Goal: Find specific page/section

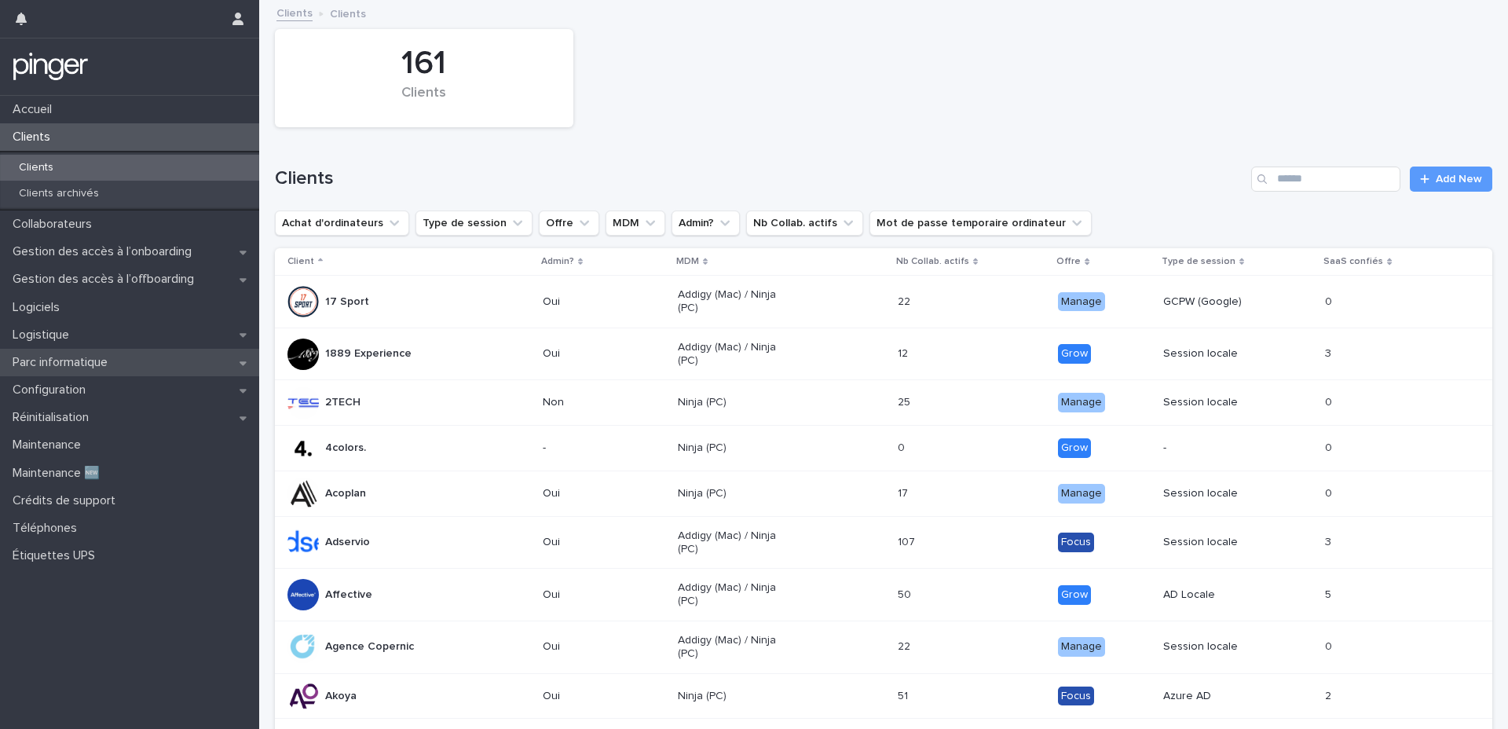
click at [97, 366] on p "Parc informatique" at bounding box center [63, 362] width 114 height 15
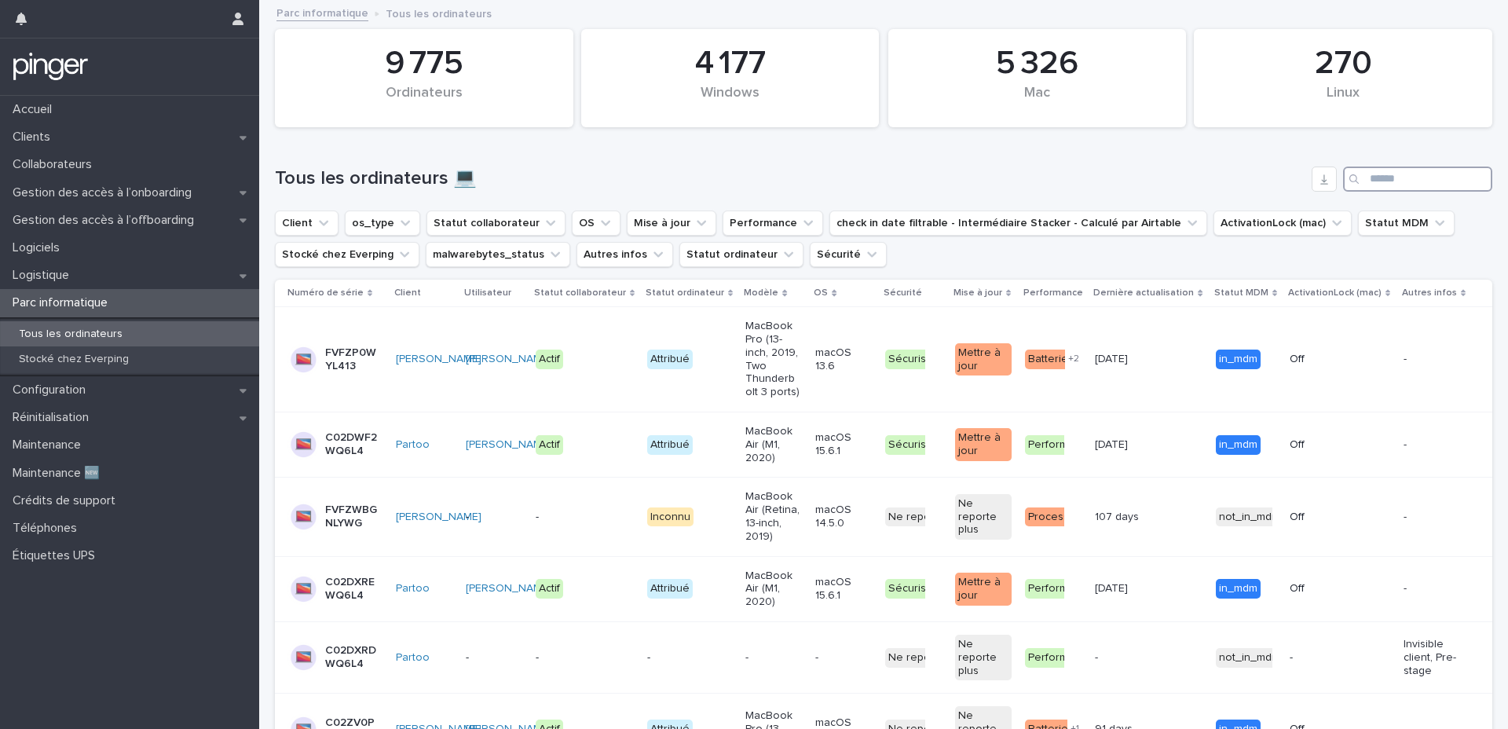
click at [1381, 191] on input "Search" at bounding box center [1417, 178] width 149 height 25
type input "******"
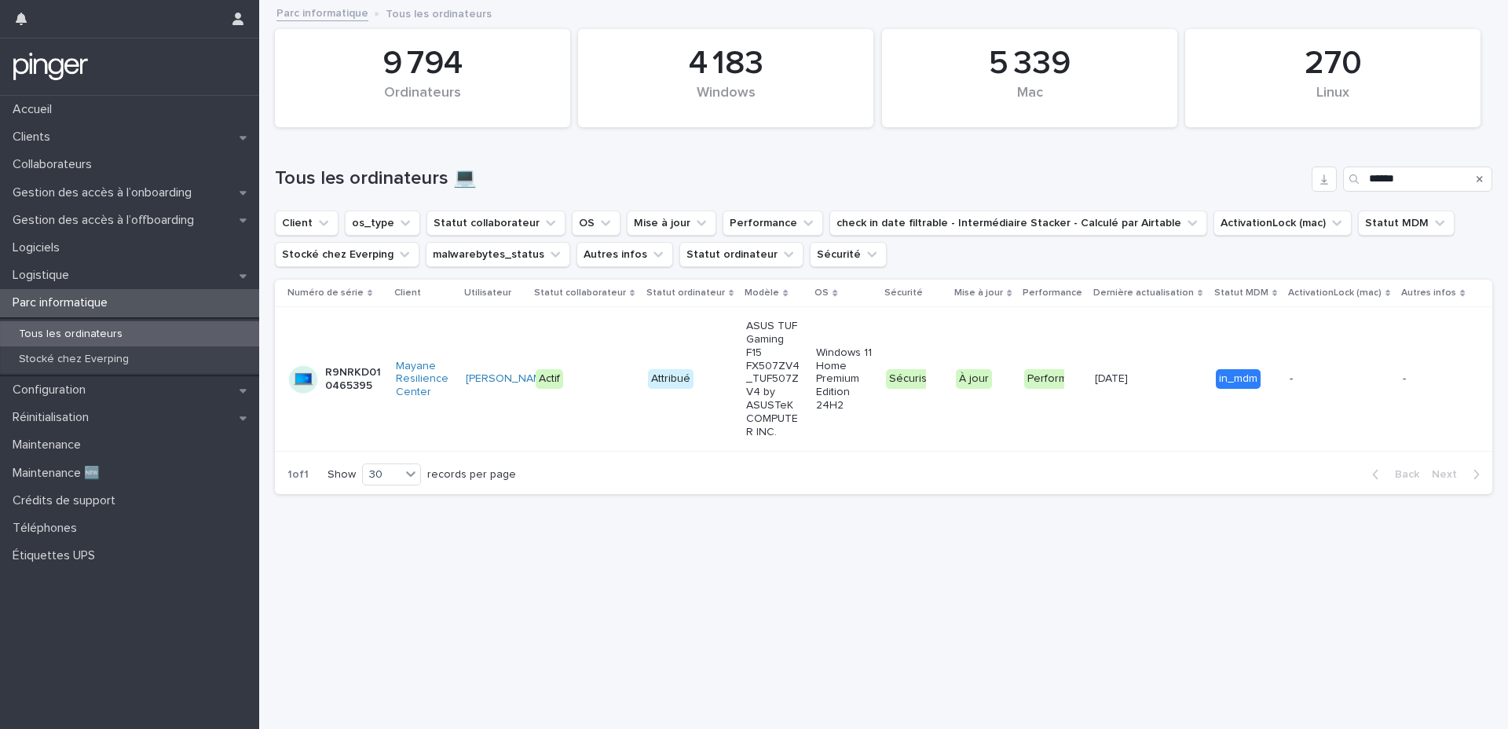
click at [749, 321] on p "ASUS TUF Gaming F15 FX507ZV4_TUF507ZV4 by ASUSTeK COMPUTER INC." at bounding box center [774, 379] width 56 height 119
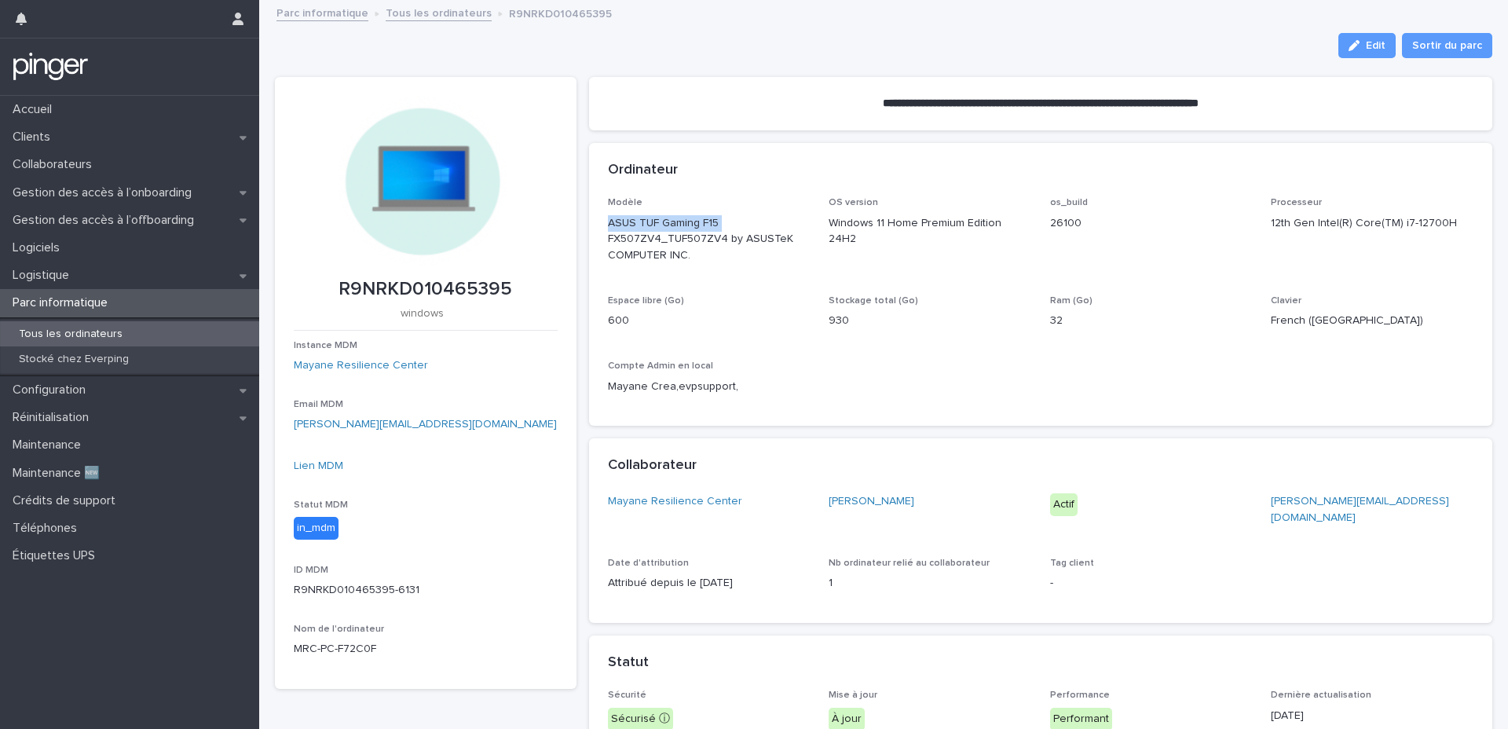
drag, startPoint x: 606, startPoint y: 219, endPoint x: 719, endPoint y: 224, distance: 113.2
click at [719, 224] on p "ASUS TUF Gaming F15 FX507ZV4_TUF507ZV4 by ASUSTeK COMPUTER INC." at bounding box center [709, 239] width 203 height 49
copy p "ASUS TUF Gaming F15"
click at [324, 462] on link "Lien MDM" at bounding box center [318, 465] width 49 height 11
click at [115, 141] on div "Clients" at bounding box center [129, 136] width 259 height 27
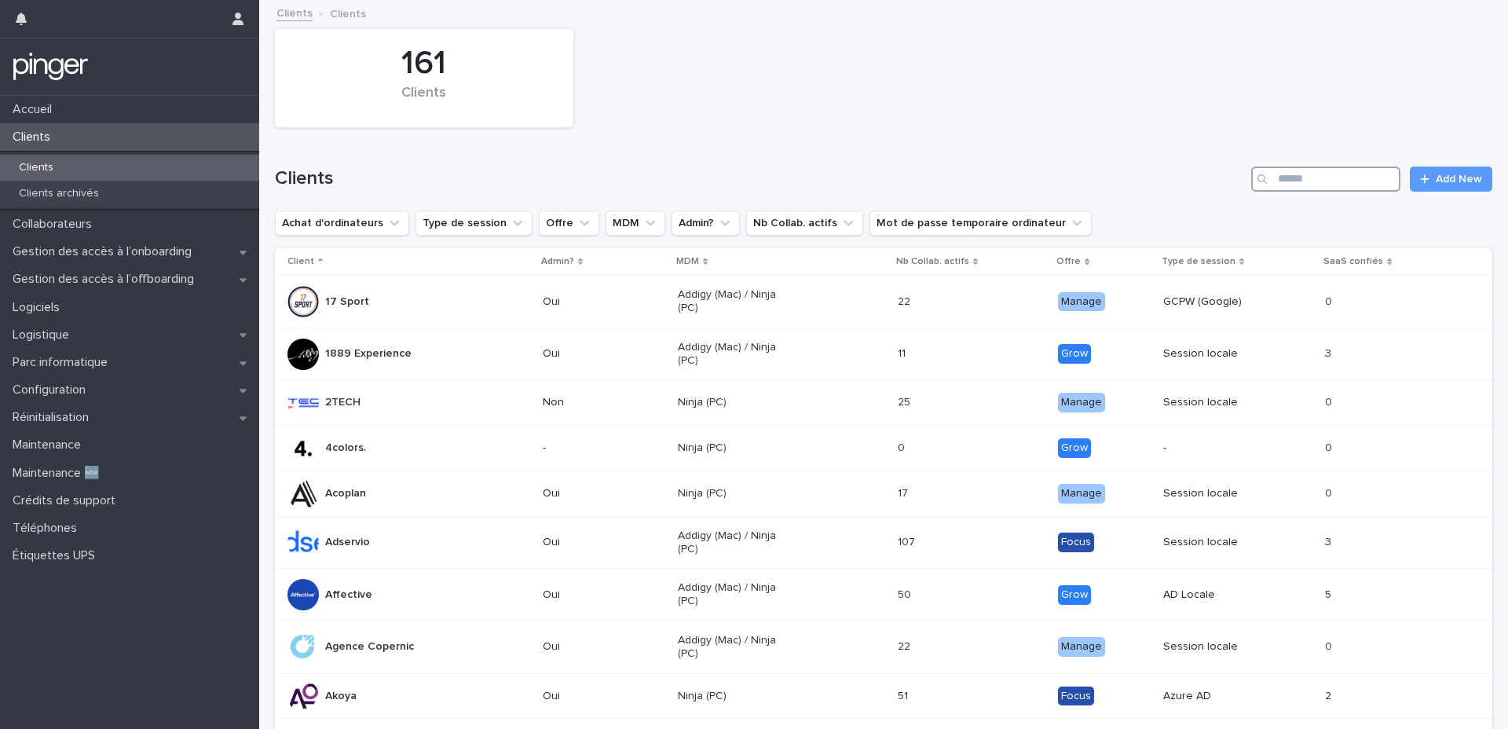
click at [1334, 174] on input "Search" at bounding box center [1325, 178] width 149 height 25
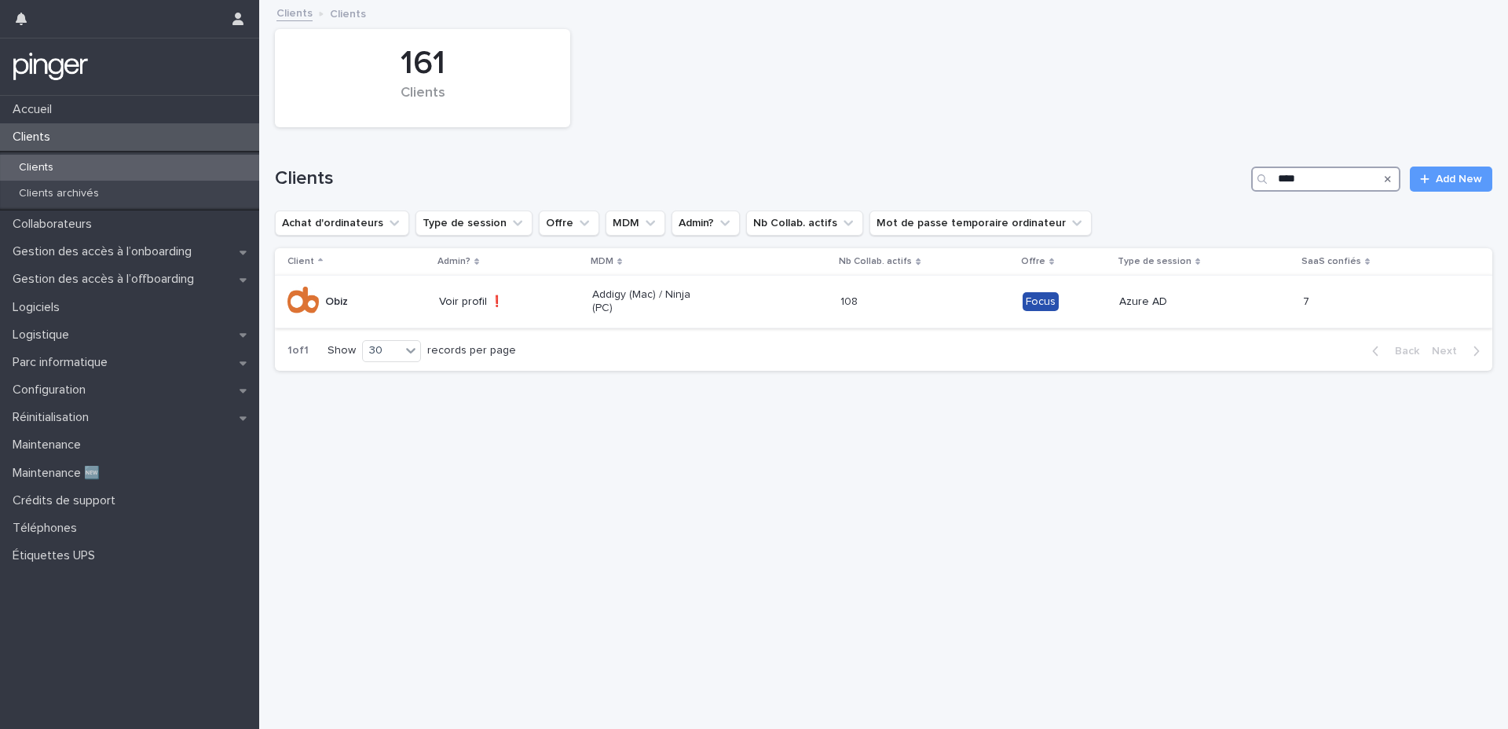
type input "****"
click at [732, 296] on div "Addigy (Mac) / Ninja (PC)" at bounding box center [710, 301] width 236 height 39
